Goal: Information Seeking & Learning: Understand process/instructions

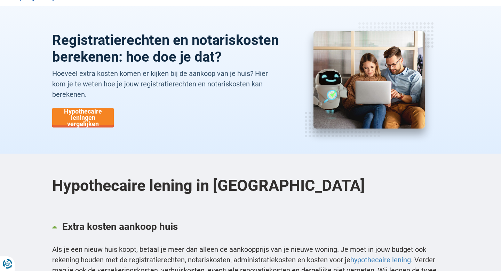
scroll to position [70, 0]
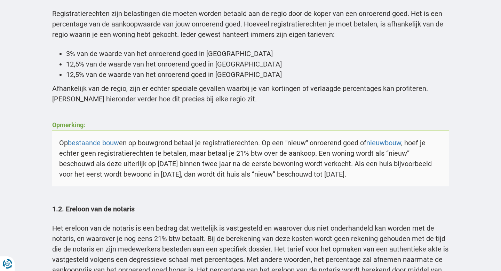
scroll to position [582, 0]
click at [65, 53] on ul "3% van de waarde van het onroerend goed in [GEOGRAPHIC_DATA] 12,5% van de waard…" at bounding box center [250, 64] width 397 height 31
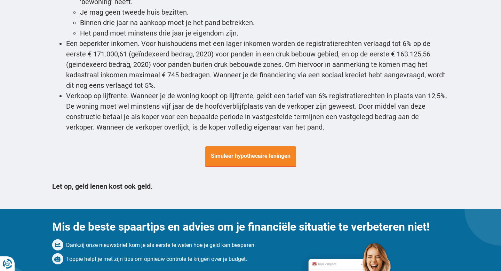
scroll to position [2567, 0]
